Goal: Navigation & Orientation: Find specific page/section

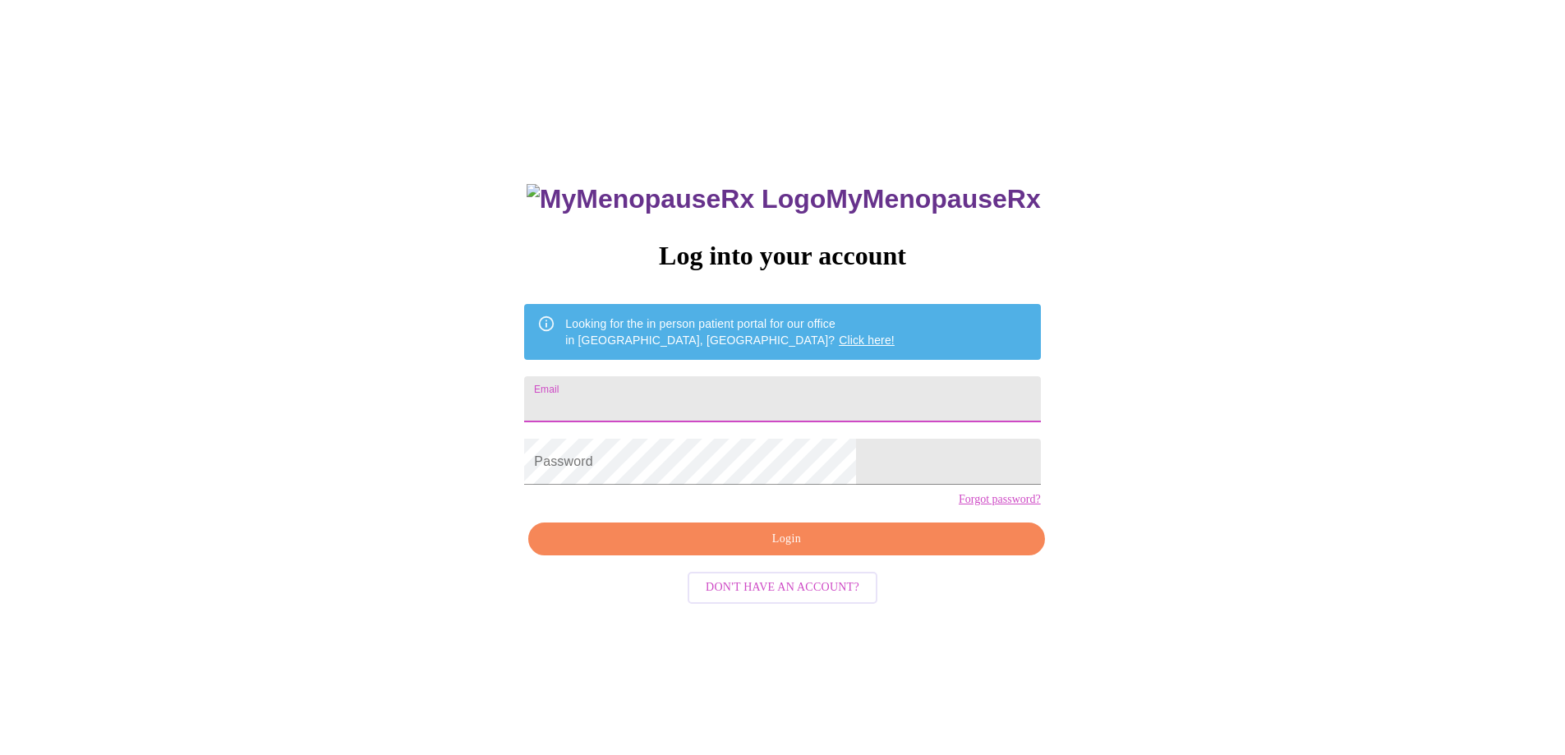
click at [761, 386] on input "Email" at bounding box center [782, 399] width 516 height 46
type input "danettelince@gmail.com"
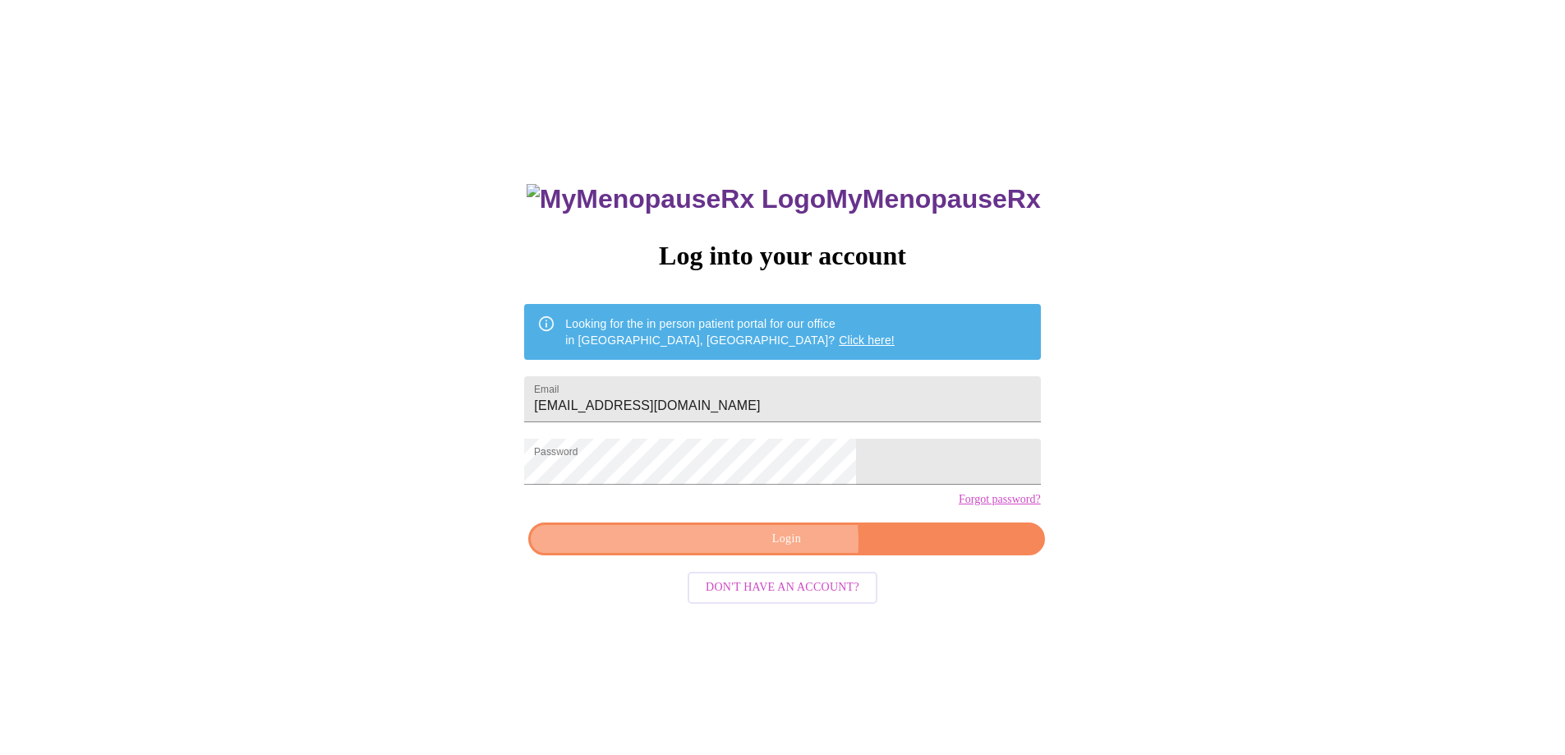
click at [771, 550] on span "Login" at bounding box center [786, 539] width 478 height 21
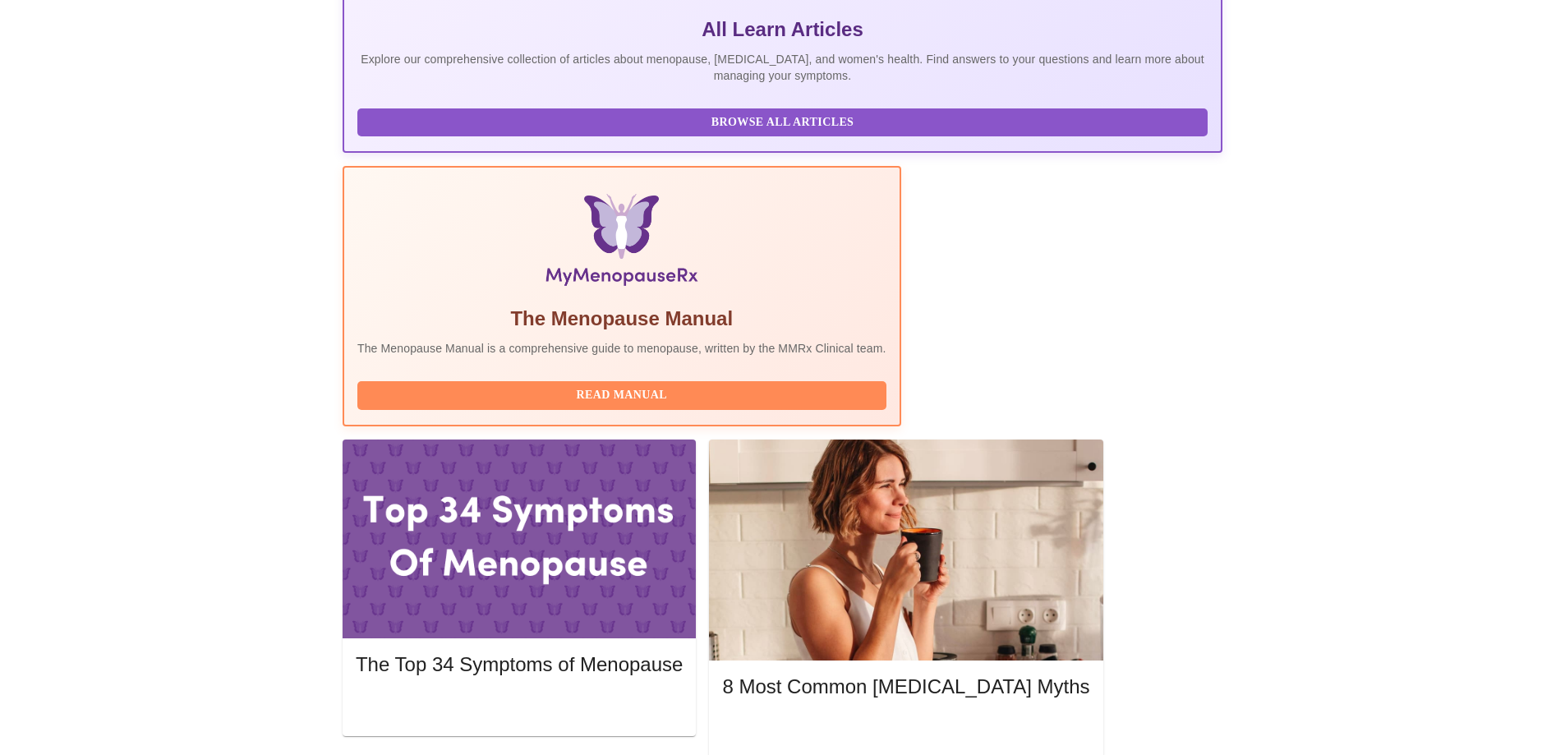
scroll to position [411, 0]
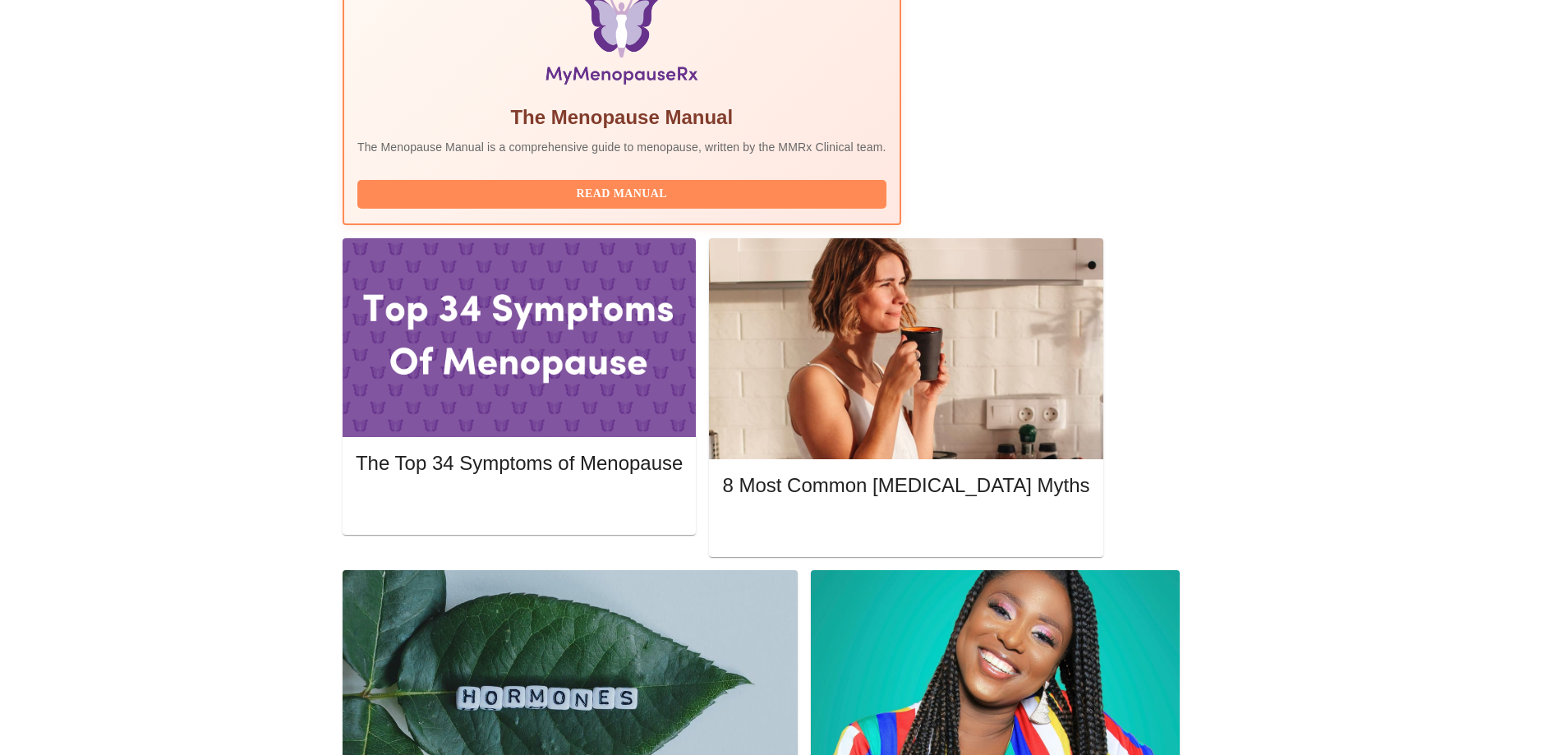
scroll to position [575, 0]
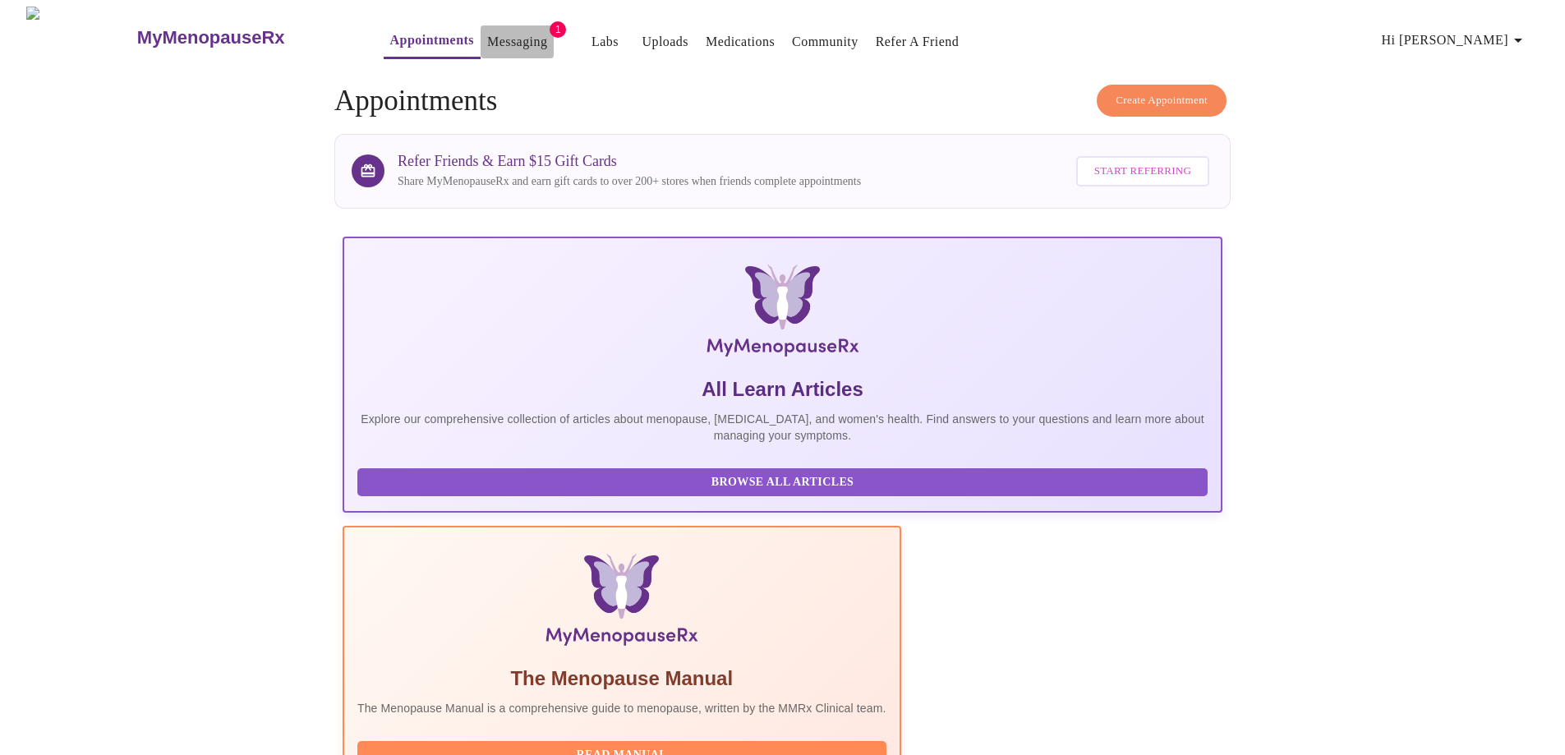
click at [487, 39] on link "Messaging" at bounding box center [517, 41] width 60 height 23
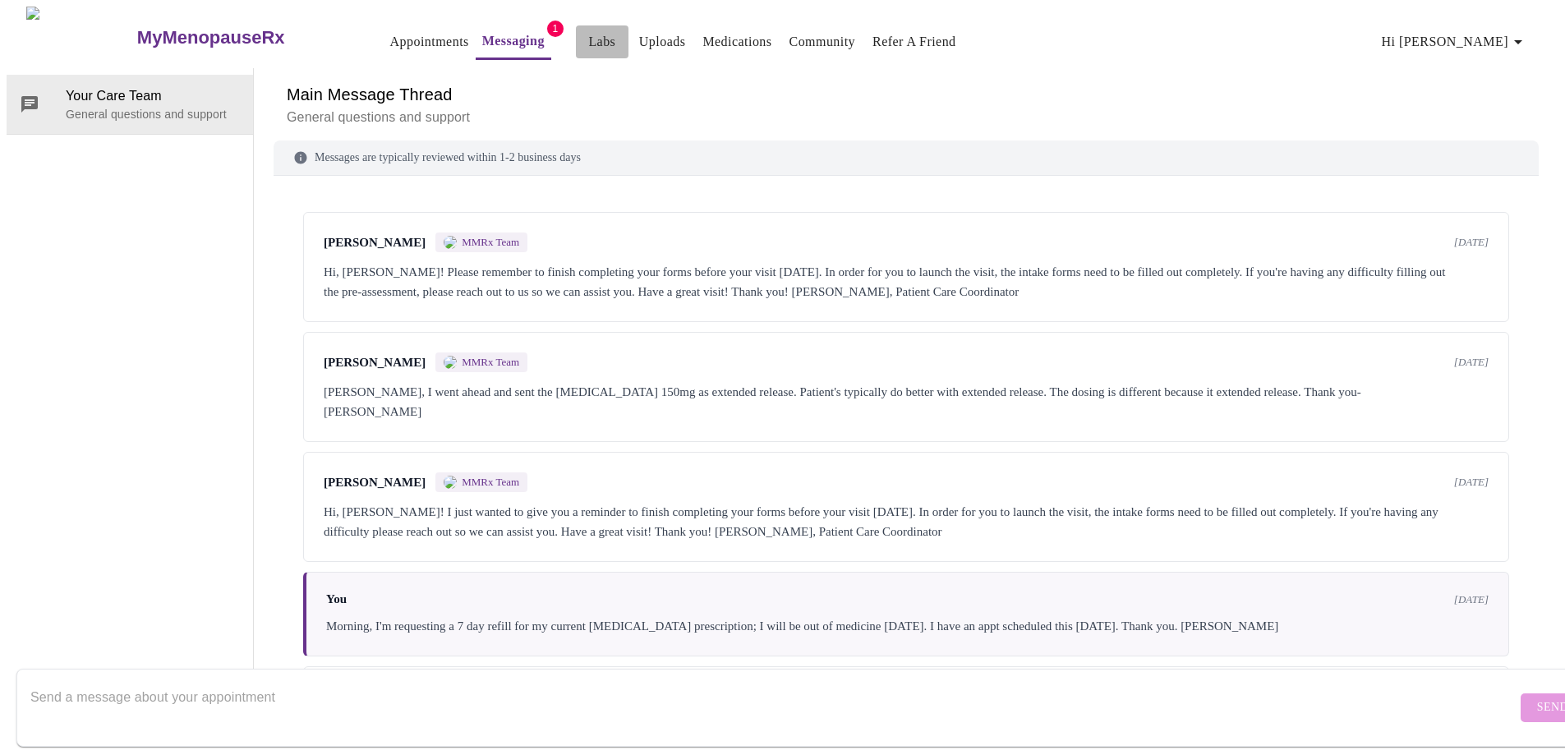
click at [588, 34] on link "Labs" at bounding box center [601, 41] width 27 height 23
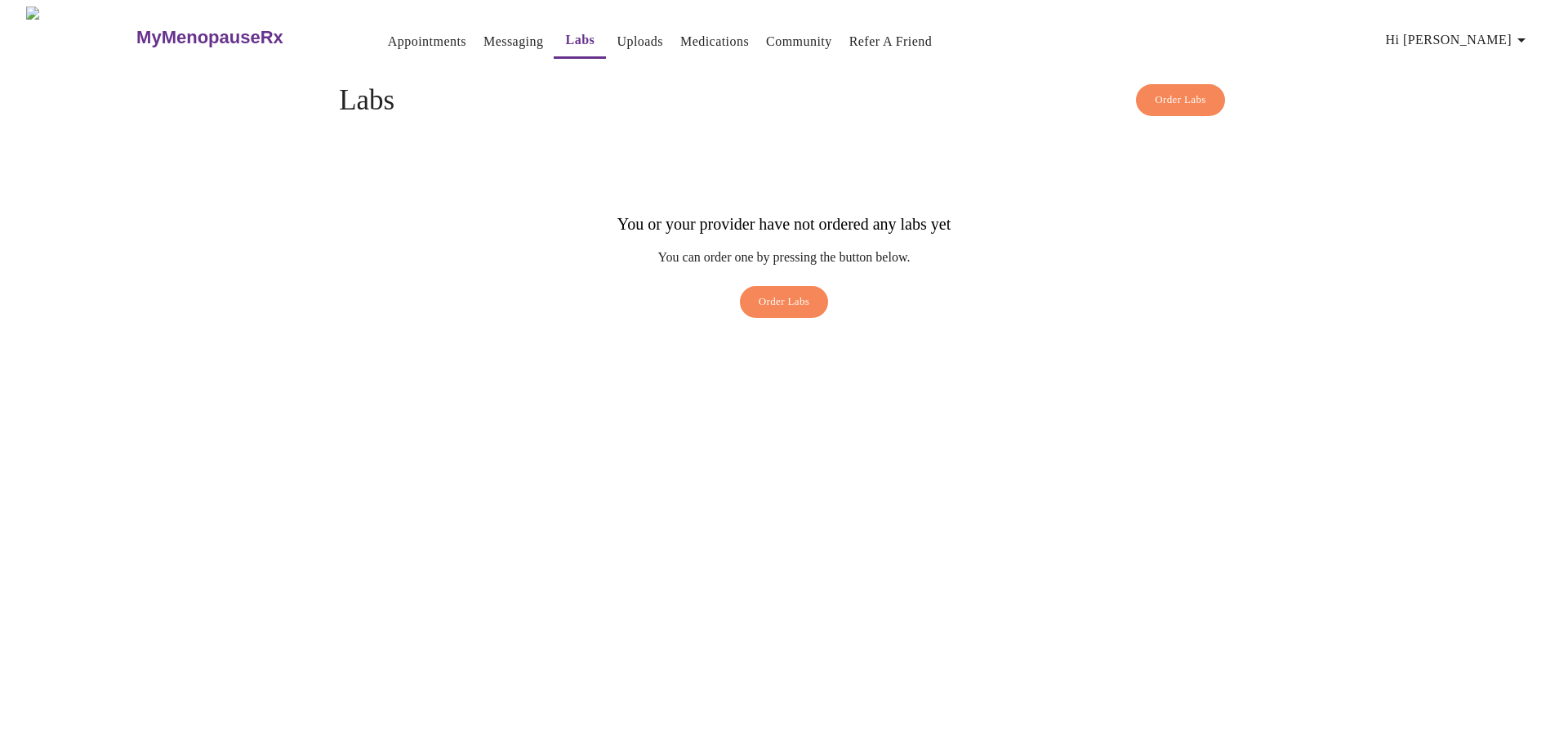
click at [483, 32] on link "Messaging" at bounding box center [513, 41] width 60 height 23
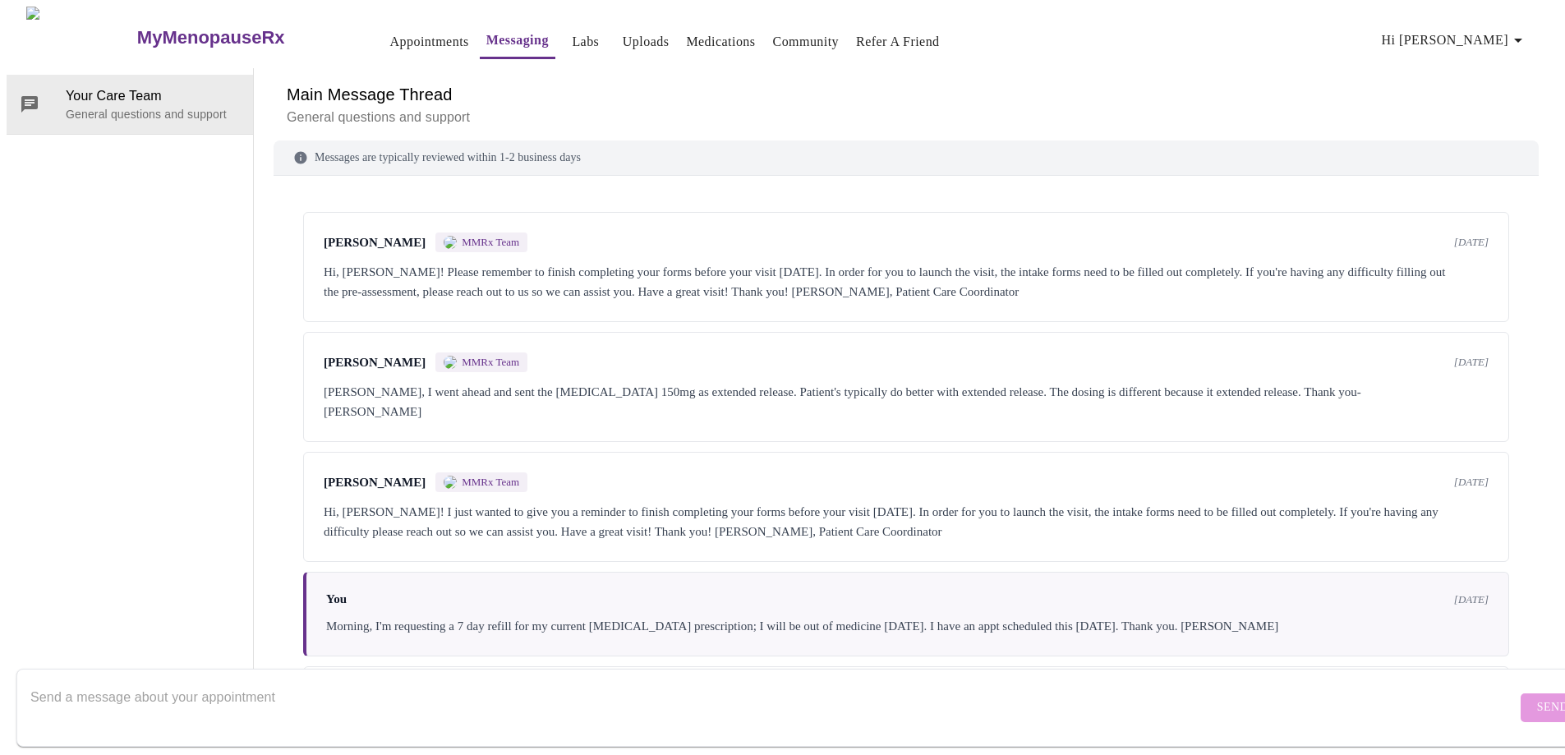
scroll to position [449, 0]
